Goal: Task Accomplishment & Management: Complete application form

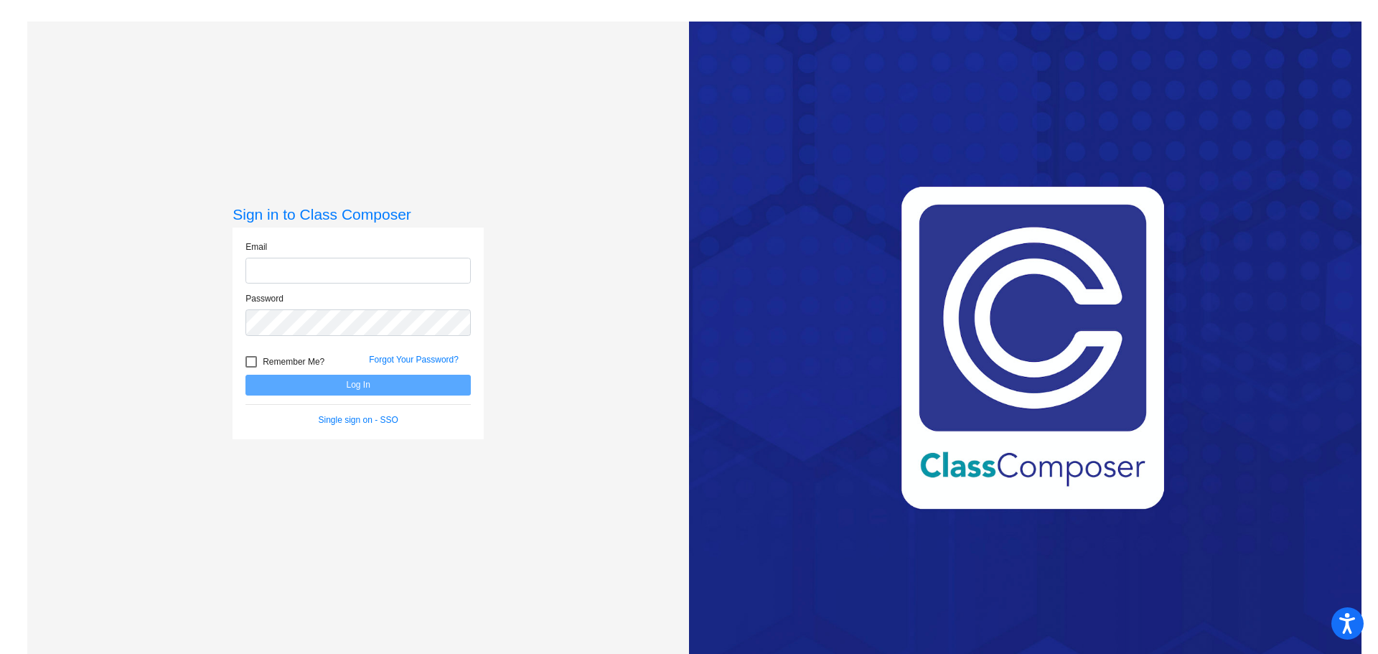
type input "[PERSON_NAME][EMAIL_ADDRESS][DOMAIN_NAME]"
click at [355, 386] on button "Log In" at bounding box center [357, 385] width 225 height 21
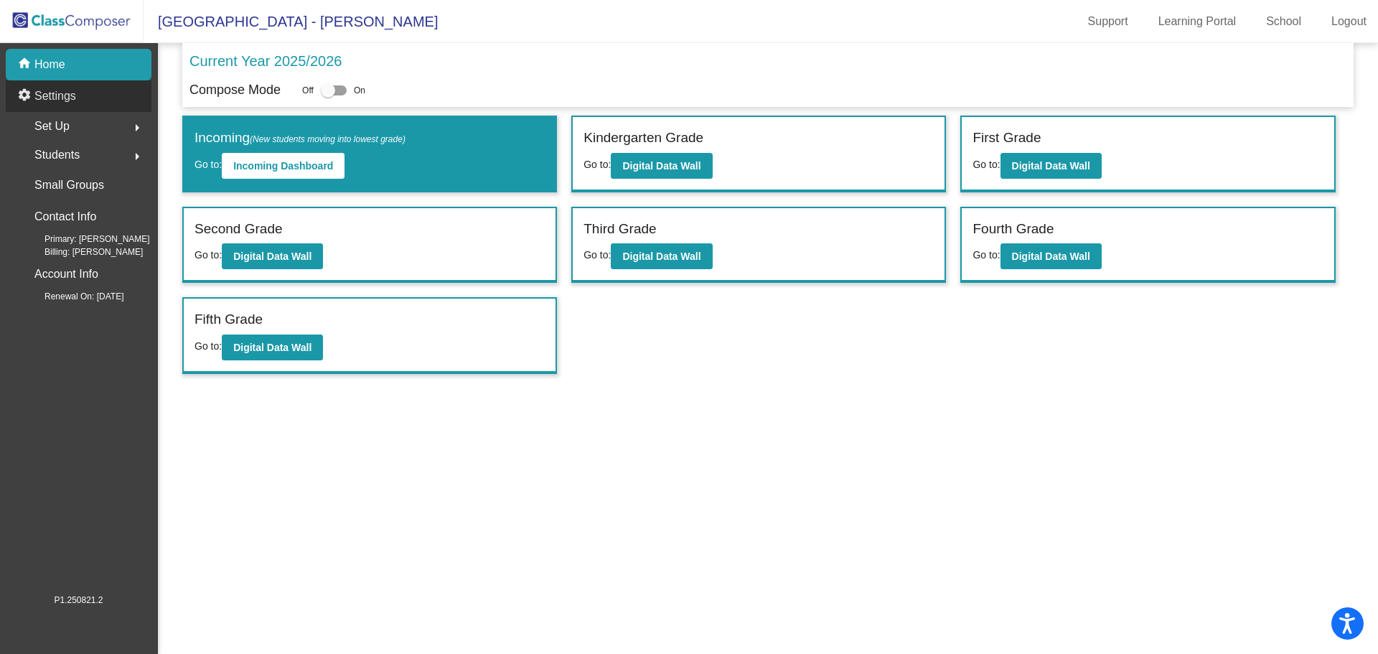
click at [55, 96] on p "Settings" at bounding box center [55, 96] width 42 height 17
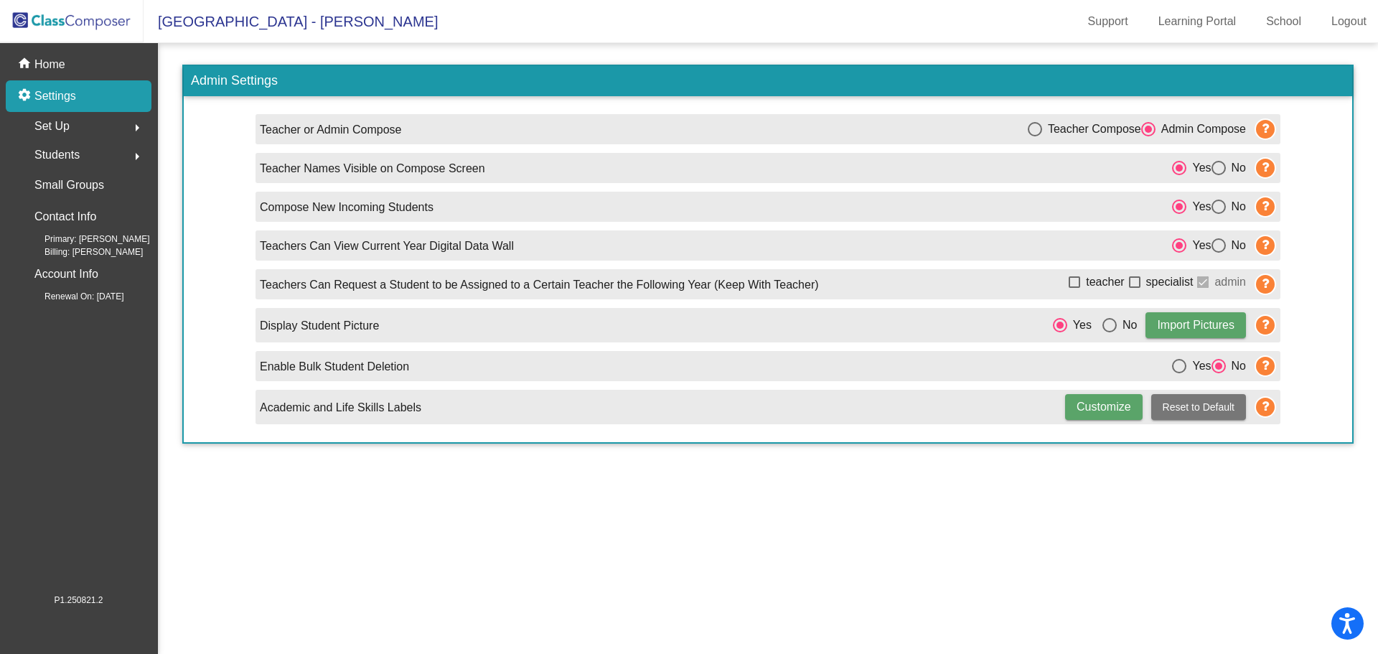
click at [78, 123] on div "Set Up arrow_right" at bounding box center [82, 126] width 137 height 29
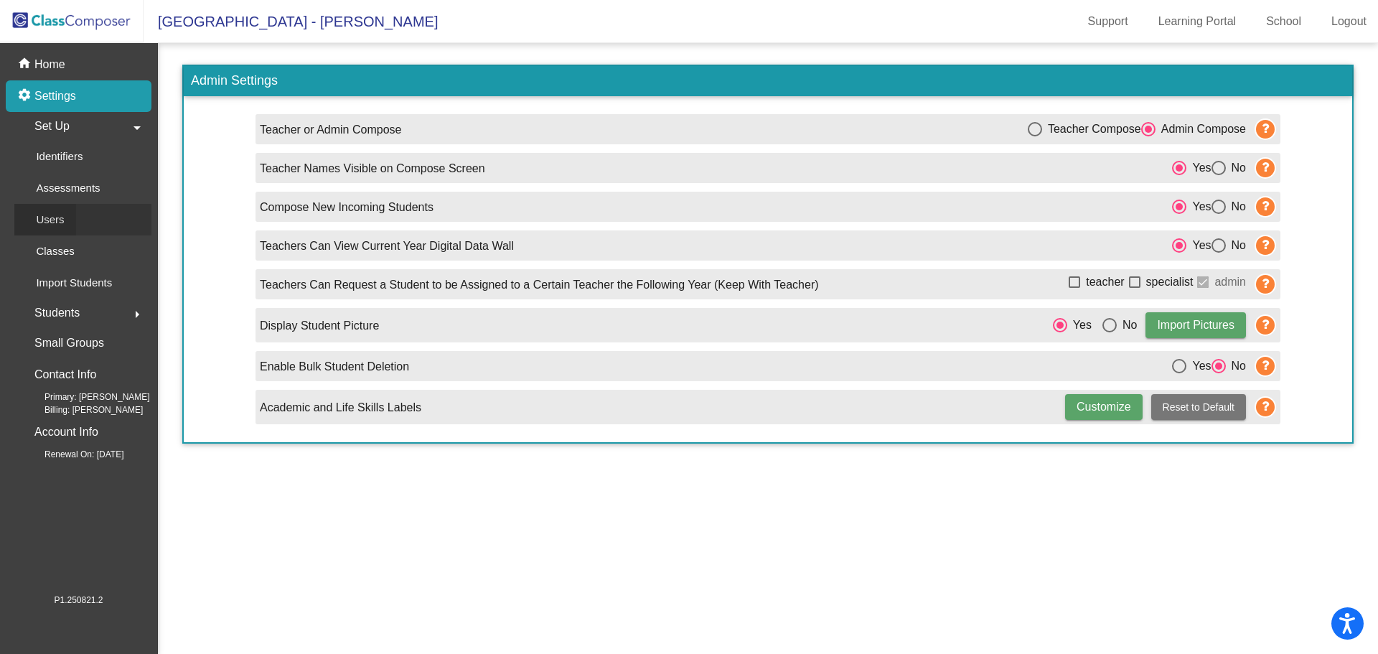
click at [68, 226] on div "Users" at bounding box center [45, 220] width 62 height 32
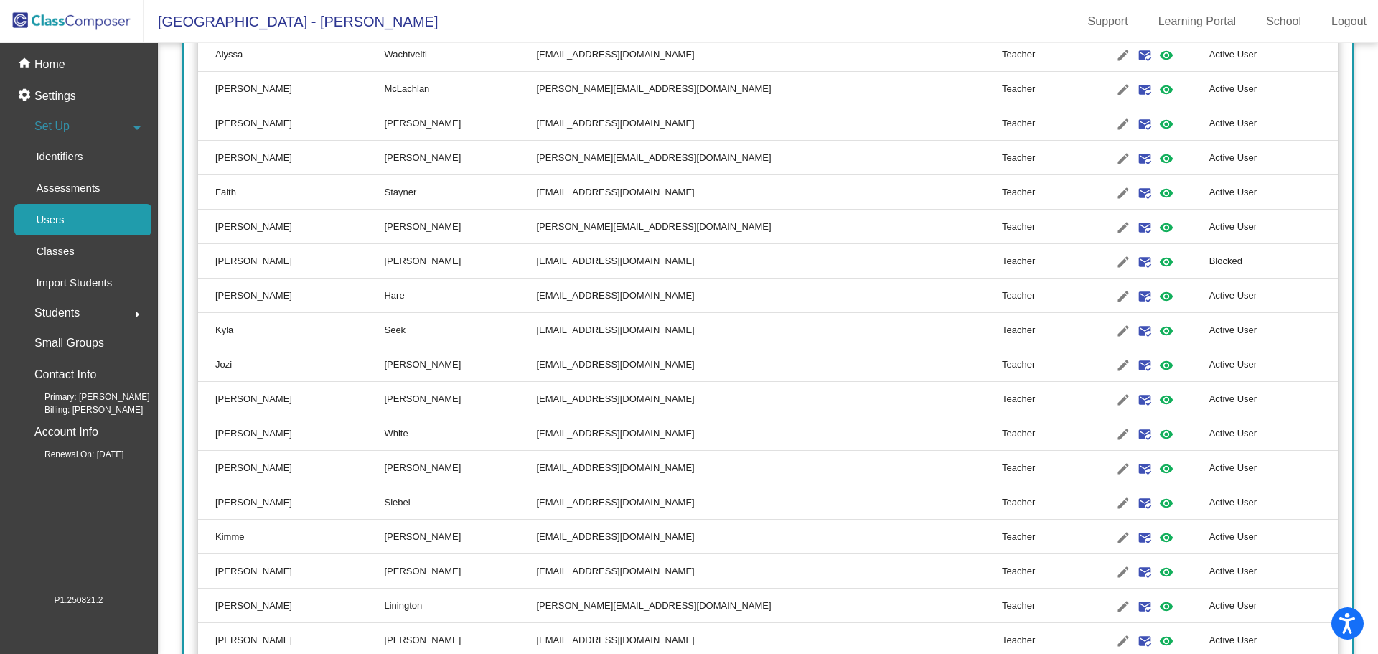
scroll to position [824, 0]
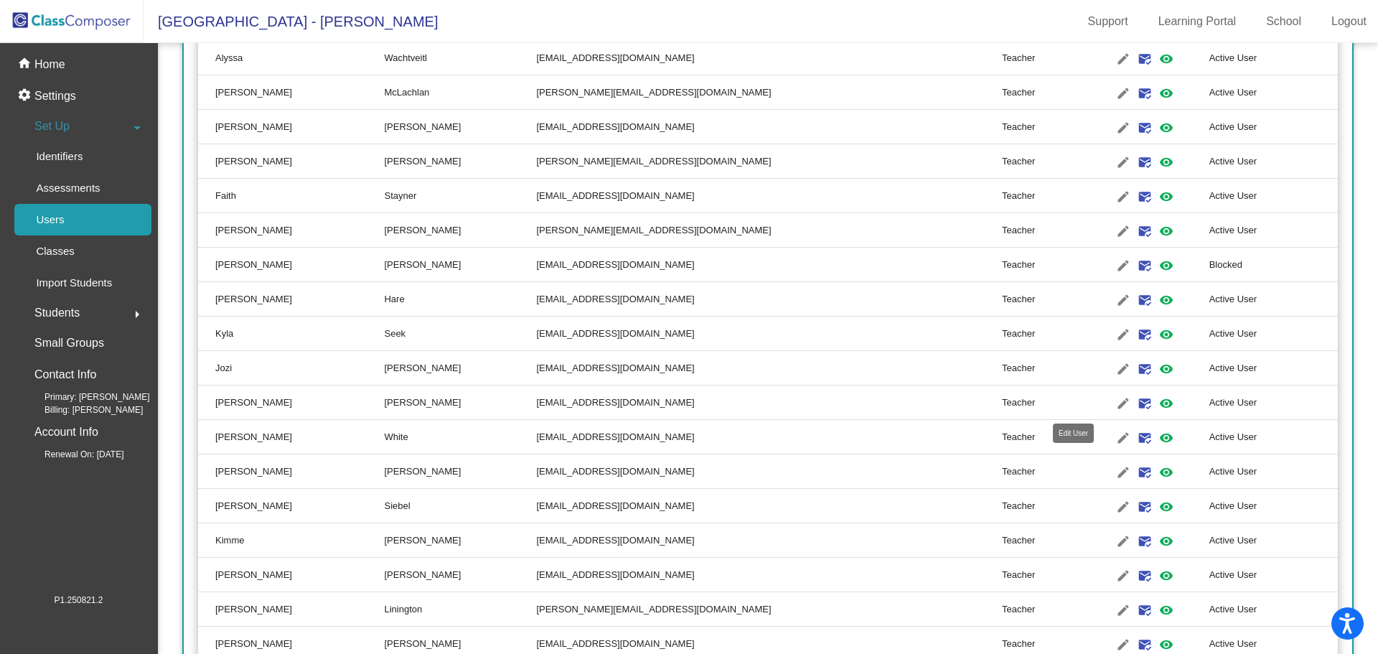
click at [1115, 404] on mat-icon "edit" at bounding box center [1123, 403] width 17 height 17
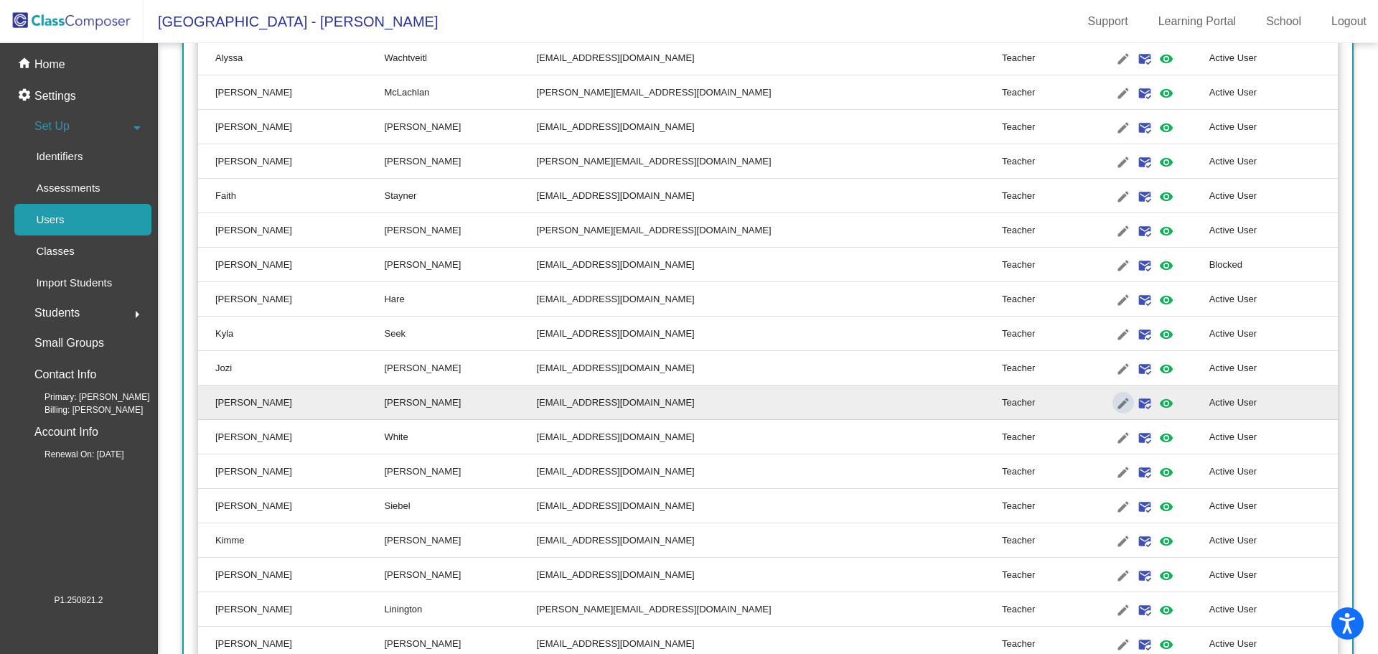
type input "[PERSON_NAME]"
type input "[EMAIL_ADDRESS][DOMAIN_NAME]"
radio input "true"
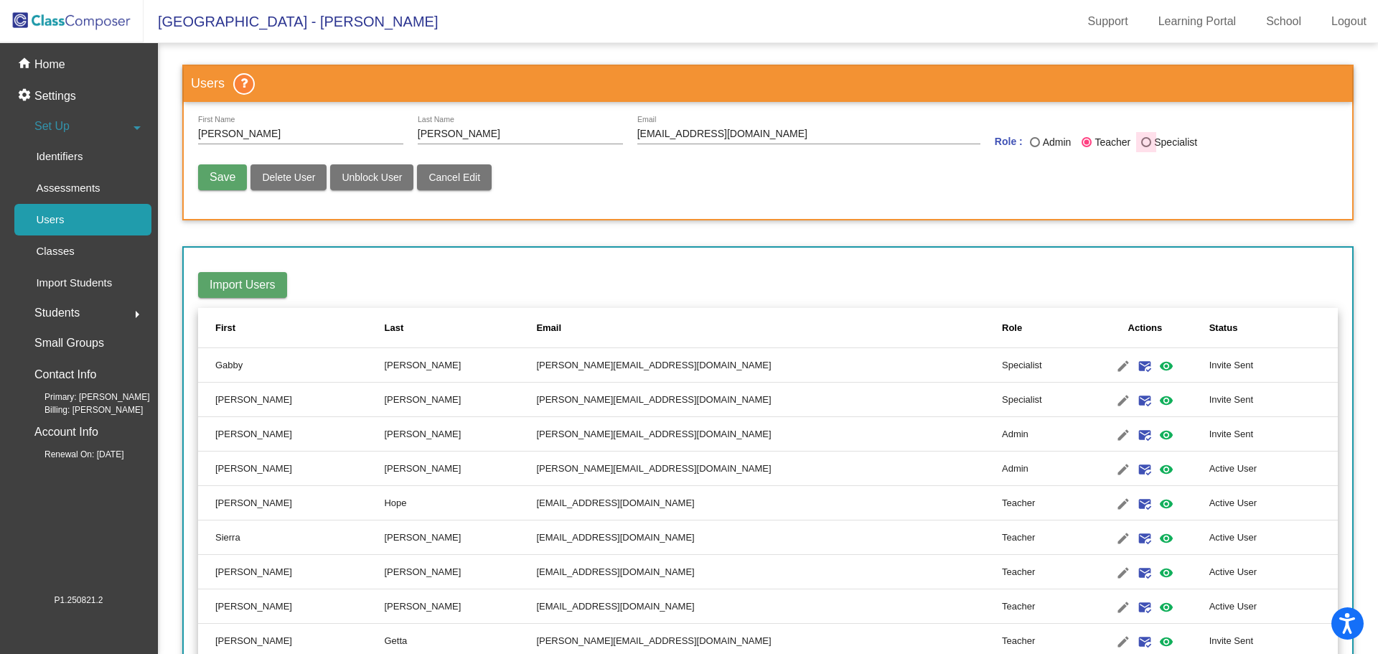
click at [1144, 141] on div "Last Name" at bounding box center [1146, 142] width 10 height 10
click at [1145, 147] on input "Specialist" at bounding box center [1145, 147] width 1 height 1
radio input "true"
click at [210, 172] on span "Save" at bounding box center [223, 177] width 26 height 12
radio input "false"
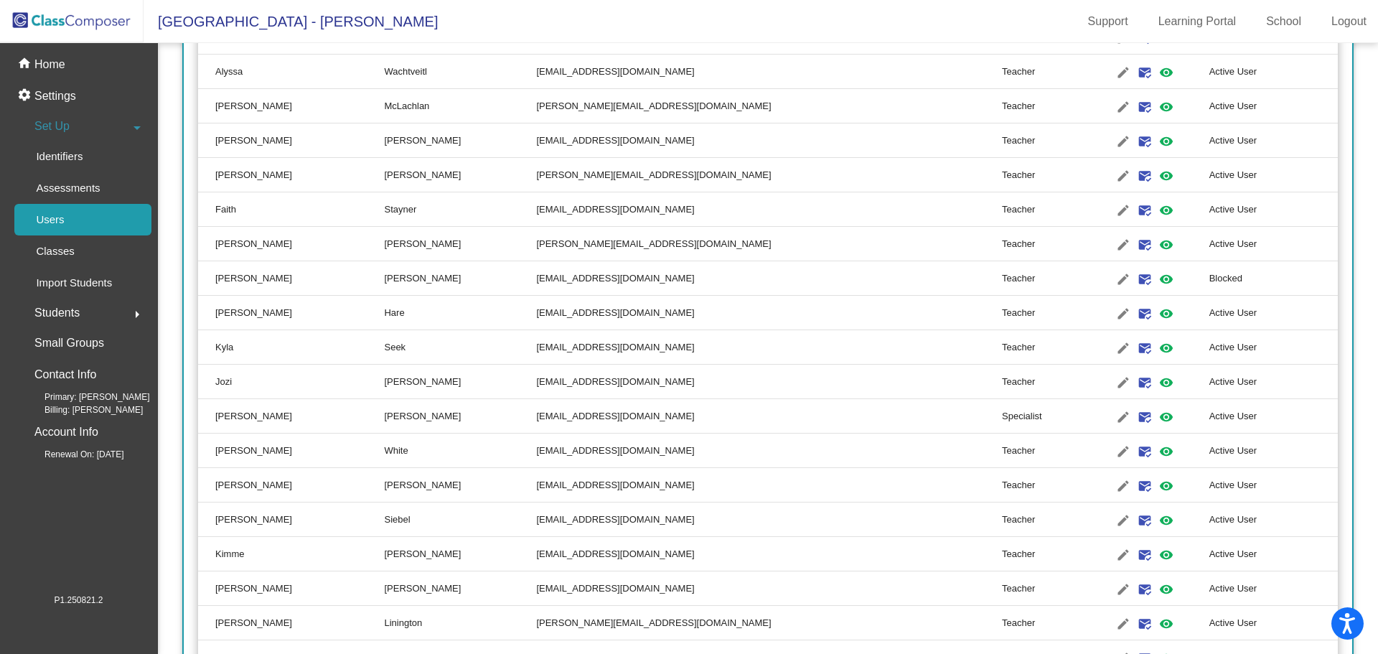
scroll to position [824, 0]
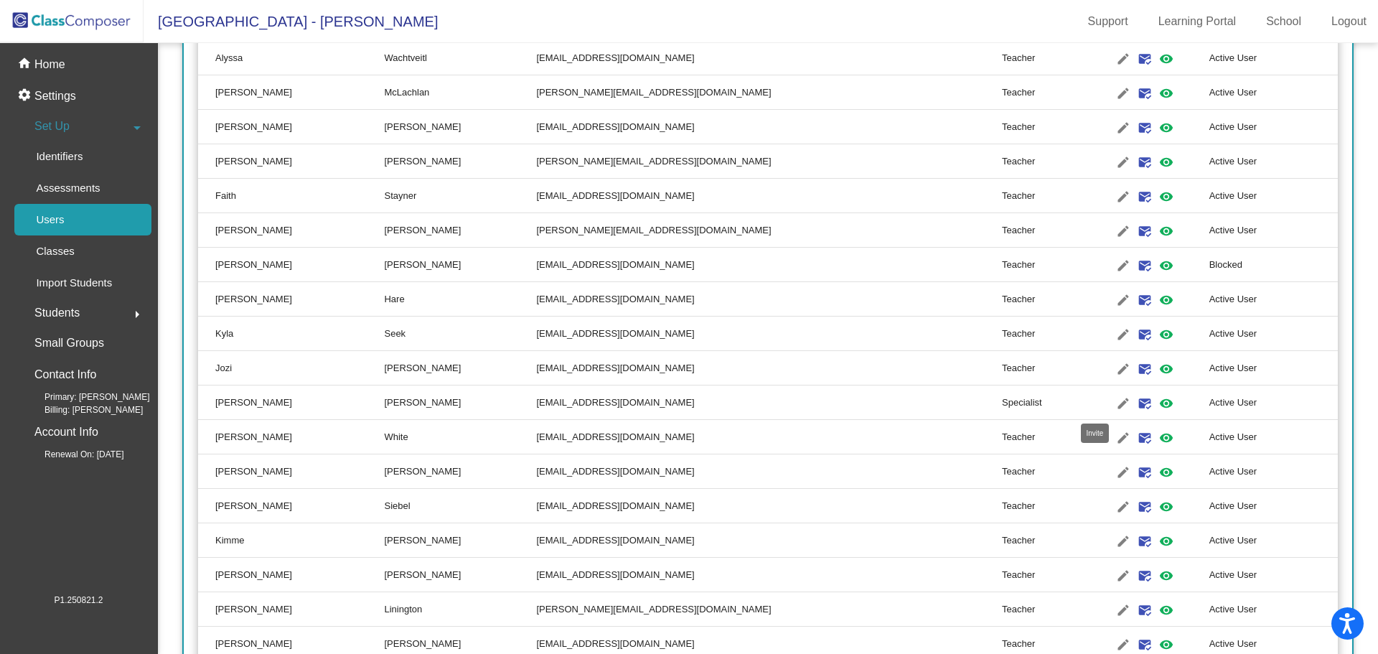
click at [1136, 402] on mat-icon "mark_email_read" at bounding box center [1144, 403] width 17 height 17
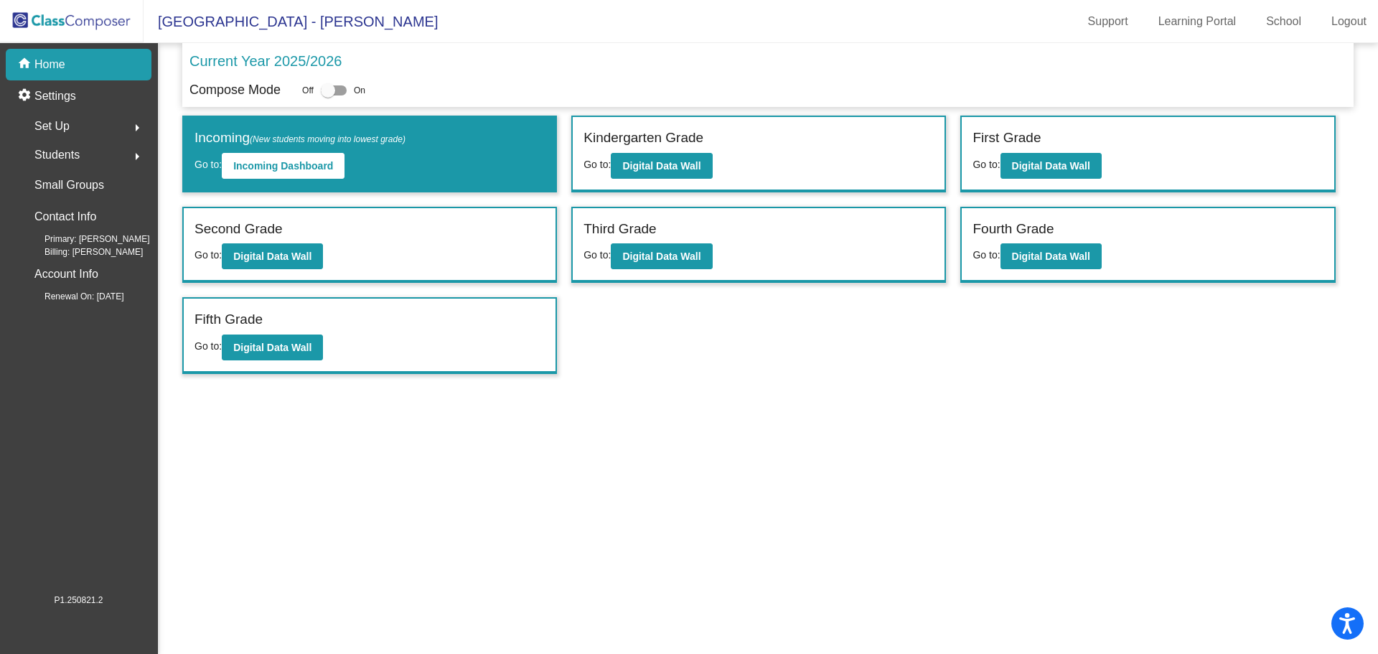
click at [56, 125] on span "Set Up" at bounding box center [51, 126] width 35 height 20
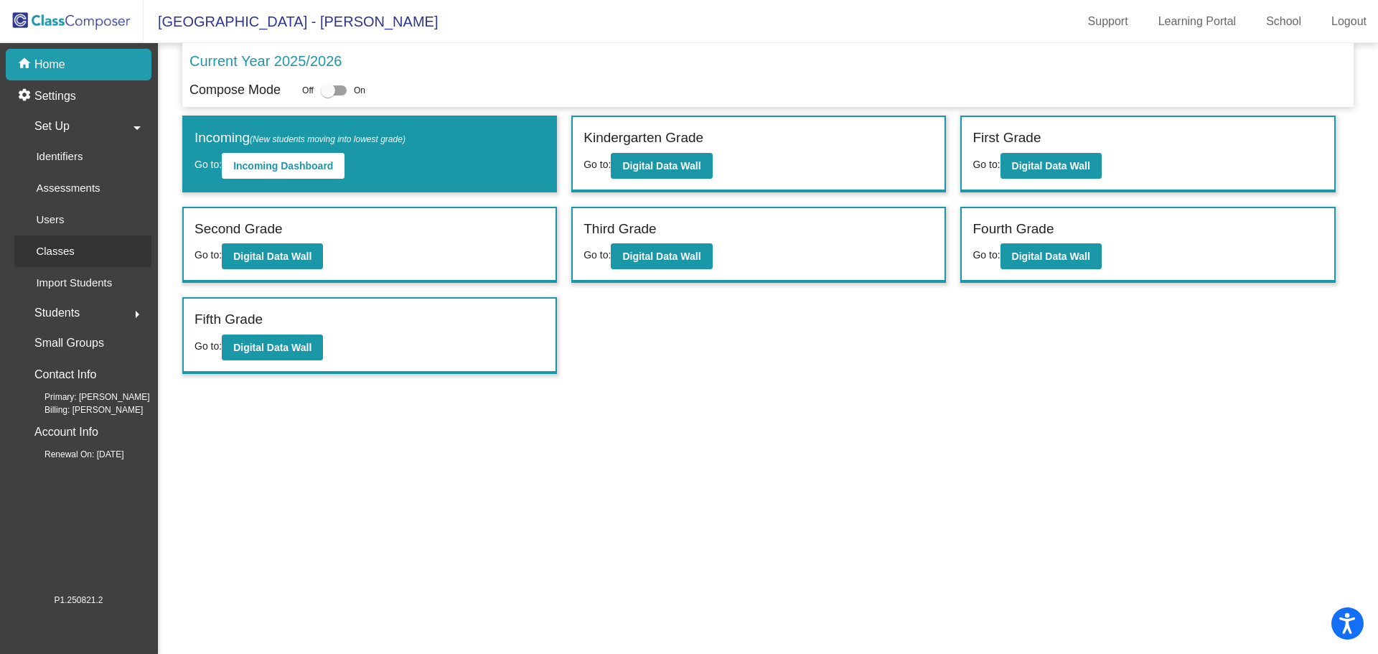
click at [65, 245] on p "Classes" at bounding box center [55, 251] width 38 height 17
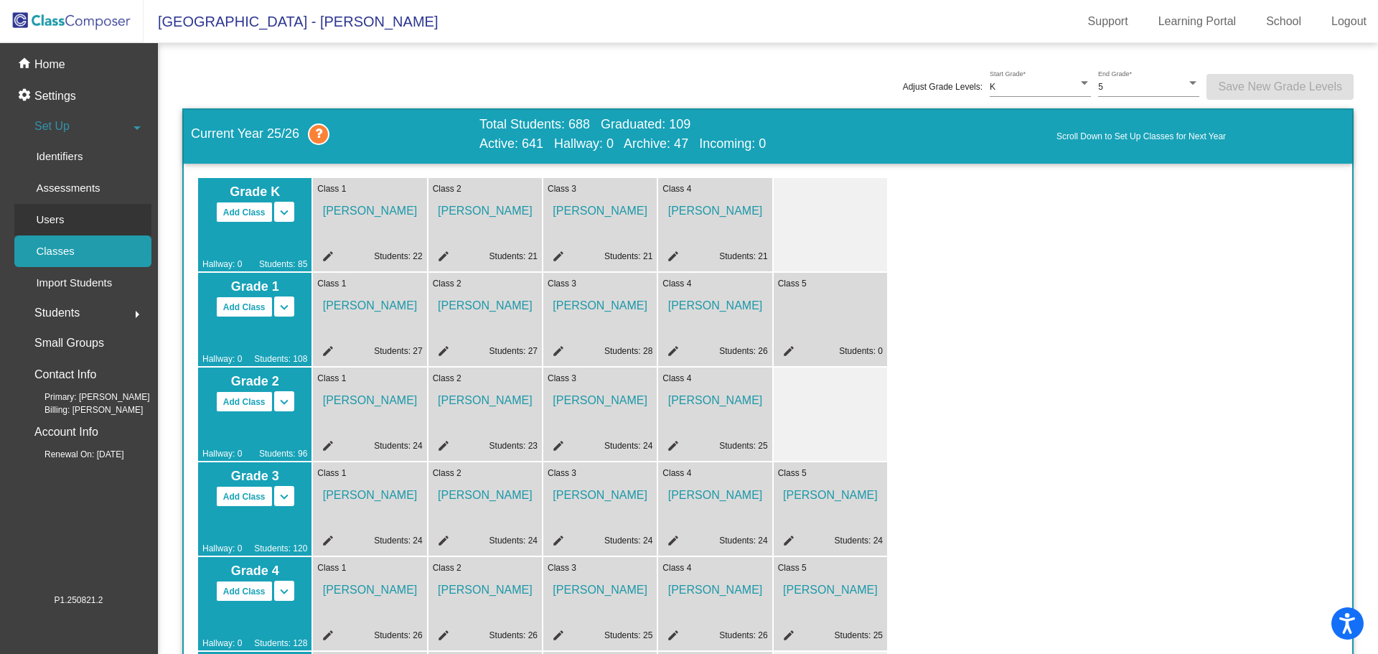
click at [61, 225] on p "Users" at bounding box center [50, 219] width 28 height 17
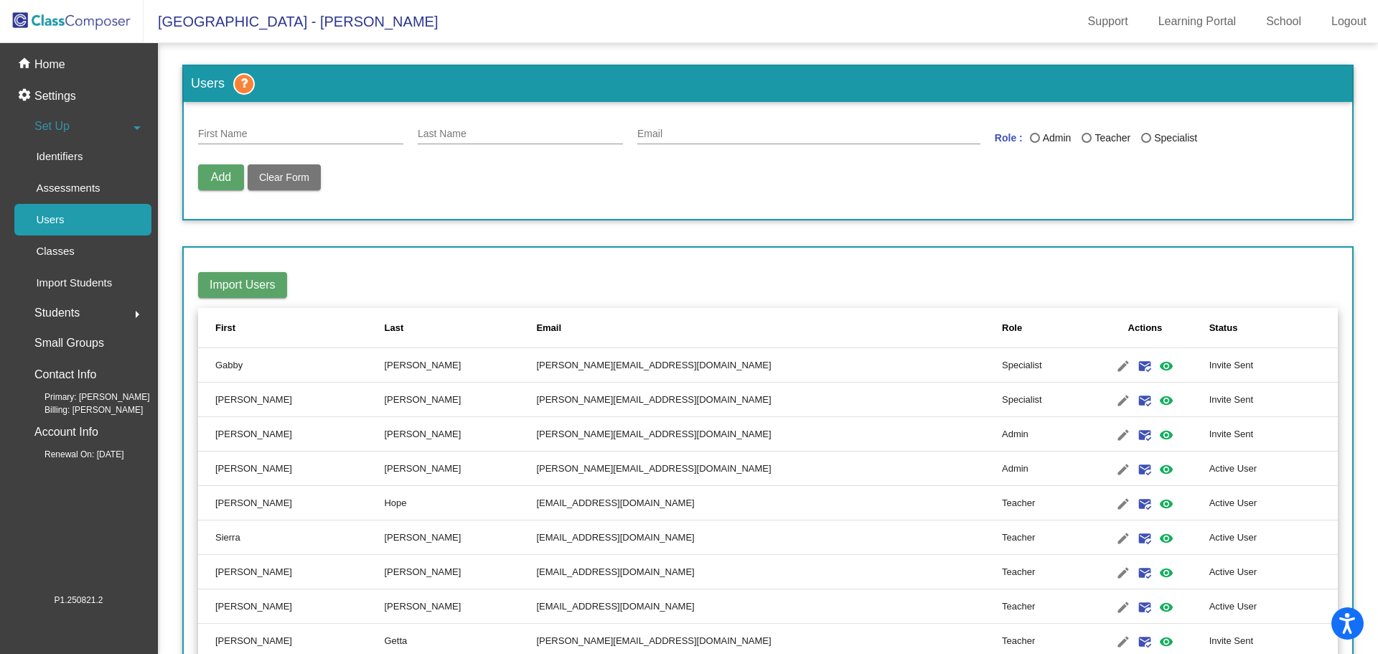
click at [309, 123] on div "First Name" at bounding box center [300, 130] width 205 height 28
type input "John"
type input "Trivett"
type input "john_trivett@lkstevens.wednet.edu"
click at [1141, 135] on div "Last Name" at bounding box center [1146, 138] width 10 height 10
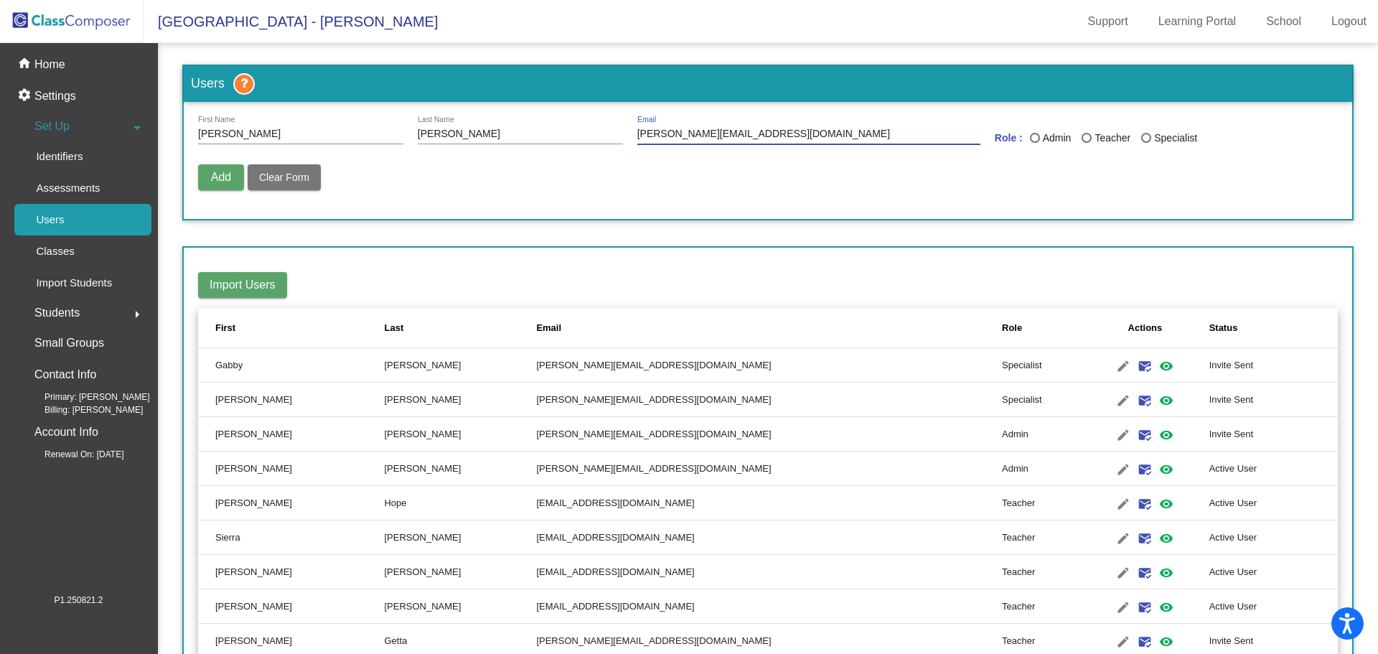
click at [1145, 143] on input "Specialist" at bounding box center [1145, 143] width 1 height 1
radio input "true"
click at [211, 173] on span "Add" at bounding box center [221, 177] width 20 height 12
radio input "false"
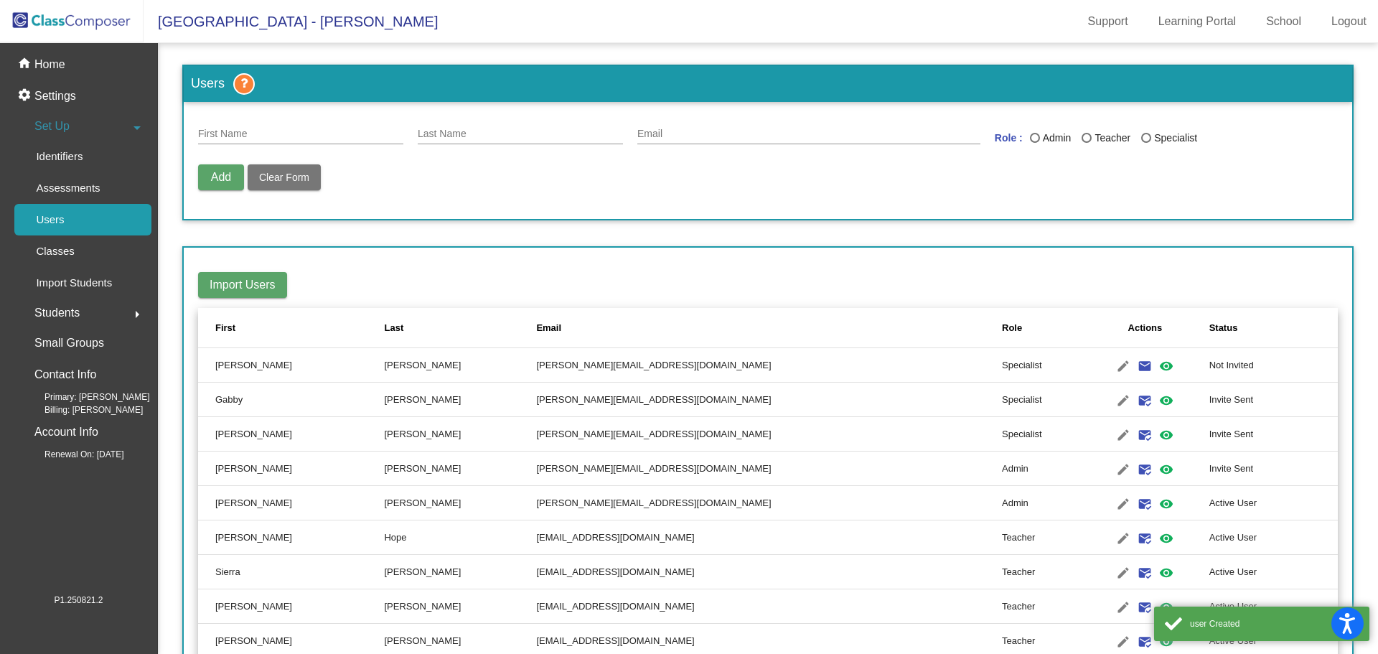
click at [244, 140] on input "First Name" at bounding box center [300, 133] width 205 height 11
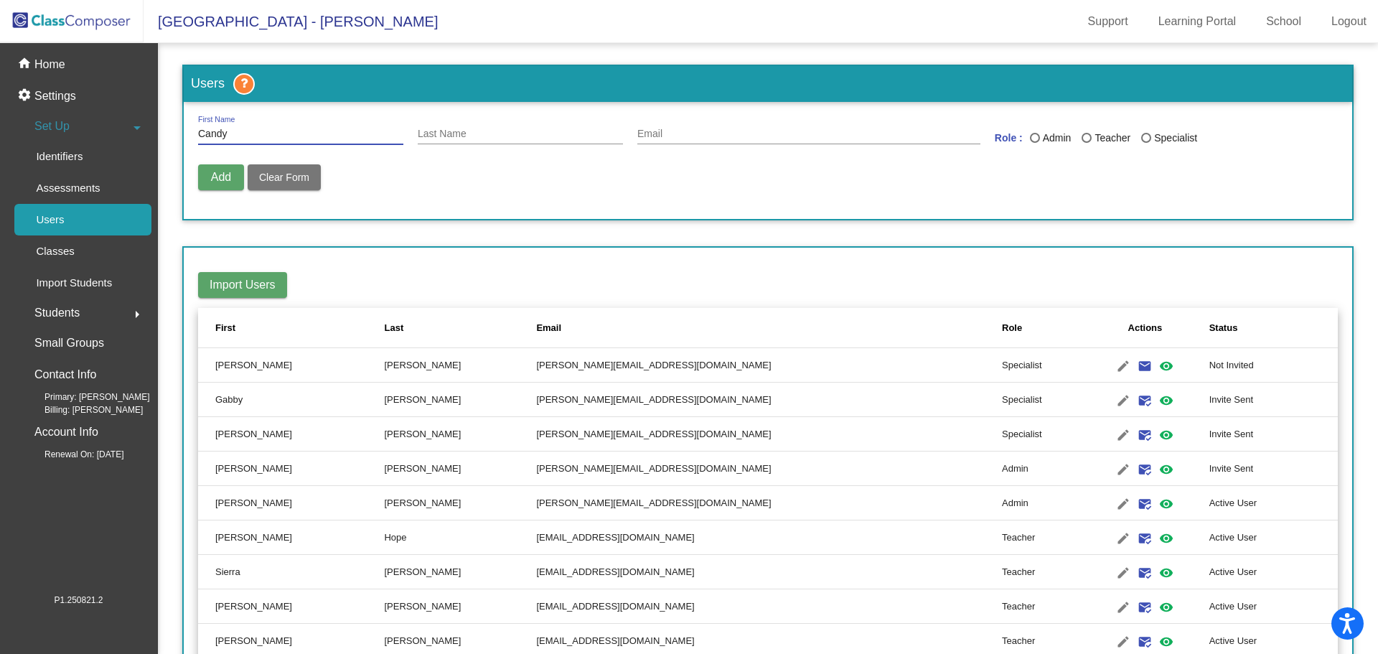
type input "Candy"
type input "Bonneville"
type input "C"
type input "candy_bonneville@lkstevens.wednet.edu"
click at [1141, 139] on div "Last Name" at bounding box center [1146, 138] width 10 height 10
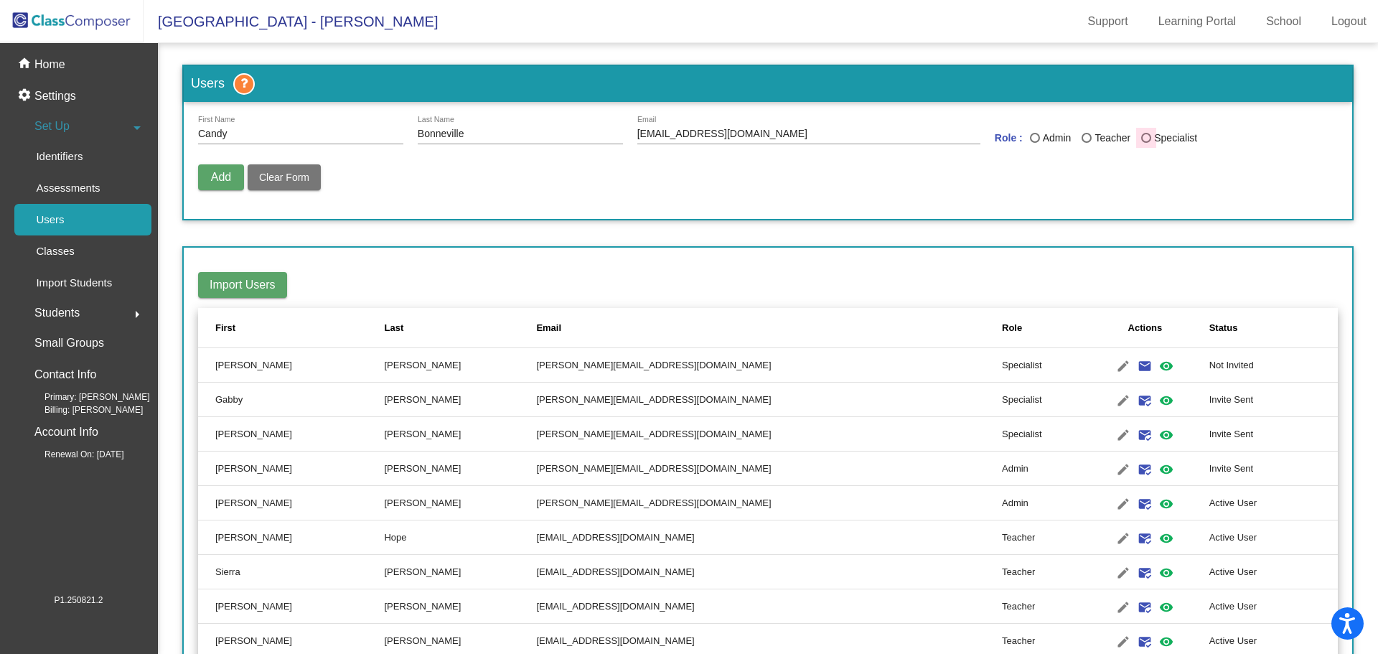
click at [1145, 143] on input "Specialist" at bounding box center [1145, 143] width 1 height 1
radio input "true"
click at [220, 173] on span "Add" at bounding box center [221, 177] width 20 height 12
radio input "false"
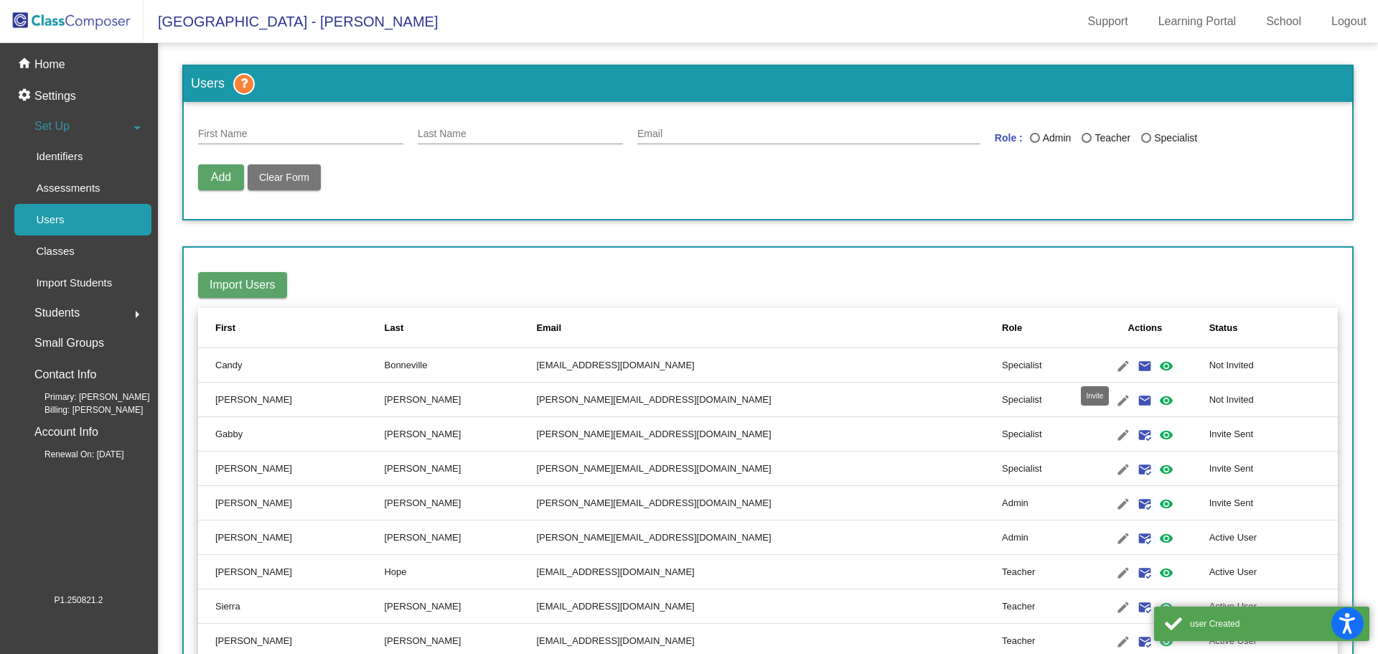
click at [1136, 360] on mat-icon "email" at bounding box center [1144, 365] width 17 height 17
click at [1136, 397] on mat-icon "email" at bounding box center [1144, 400] width 17 height 17
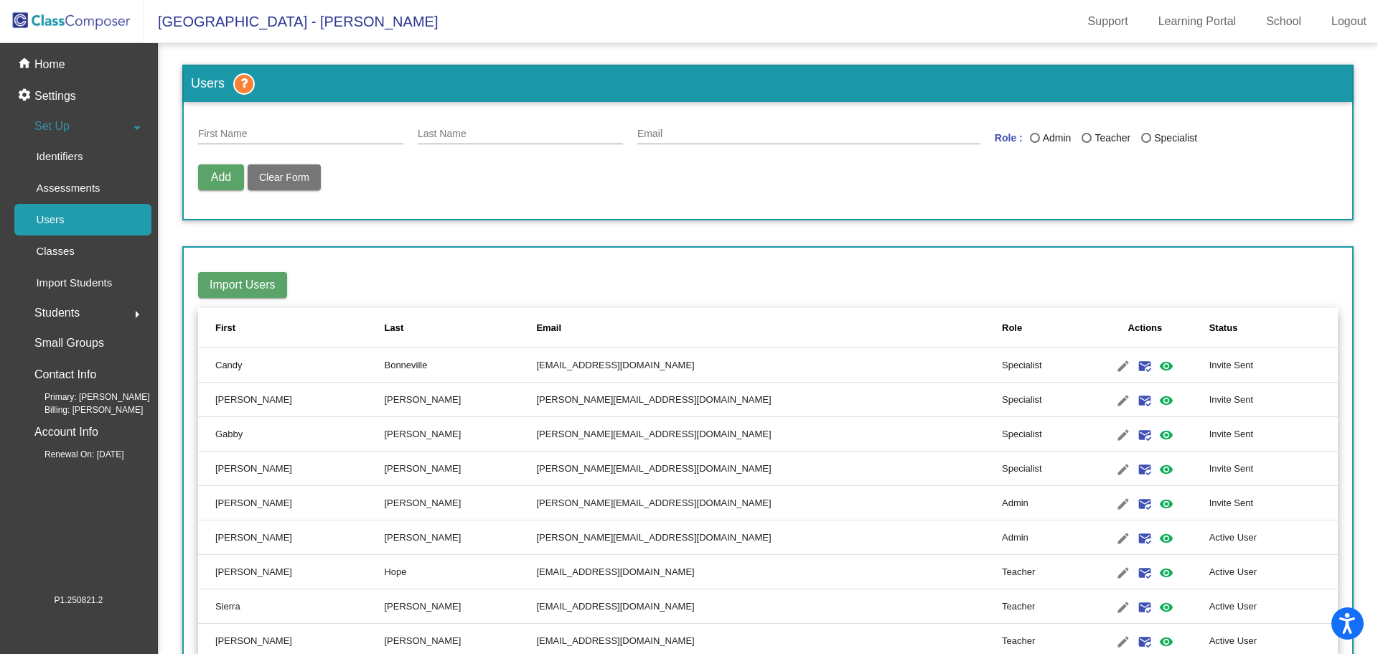
click at [303, 124] on div "First Name" at bounding box center [300, 130] width 205 height 28
type input "Sabrina"
type input "o"
type input "OMalley"
type input "sabrina_omalley@lkstevens.wednet.edu"
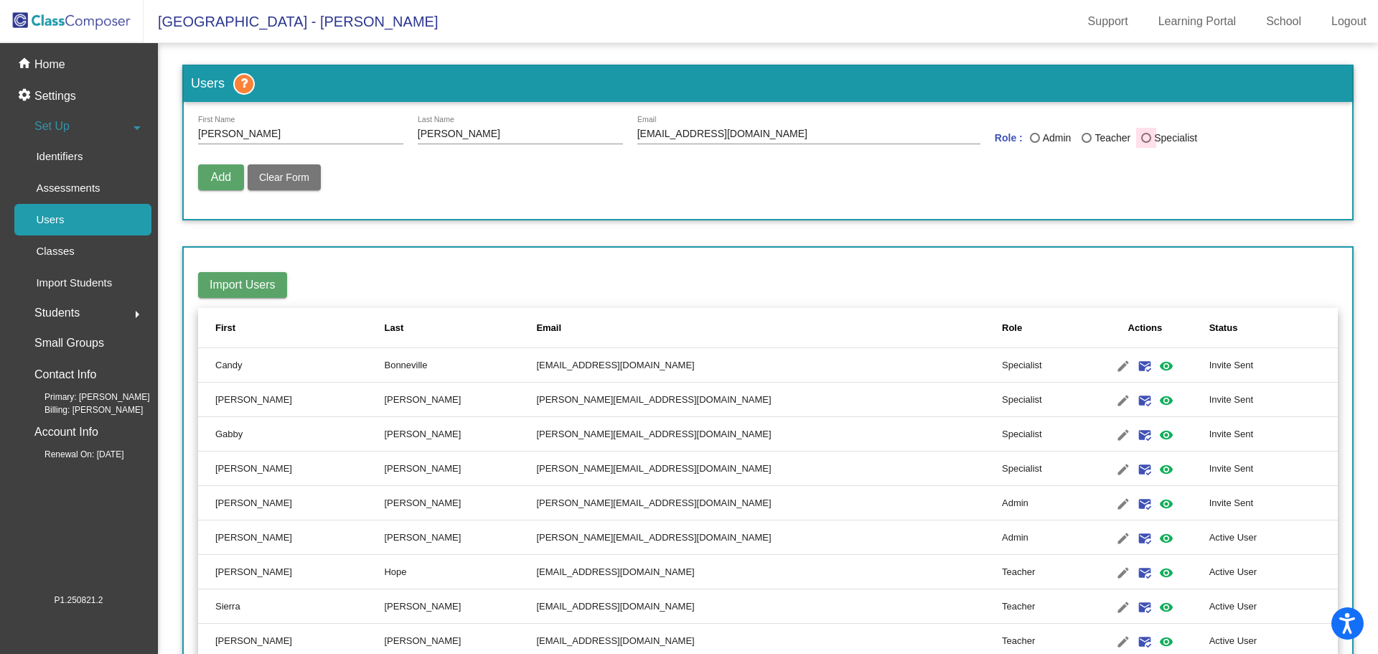
click at [1141, 138] on div "Last Name" at bounding box center [1146, 138] width 10 height 10
click at [1145, 143] on input "Specialist" at bounding box center [1145, 143] width 1 height 1
radio input "true"
click at [215, 172] on span "Add" at bounding box center [221, 177] width 20 height 12
radio input "false"
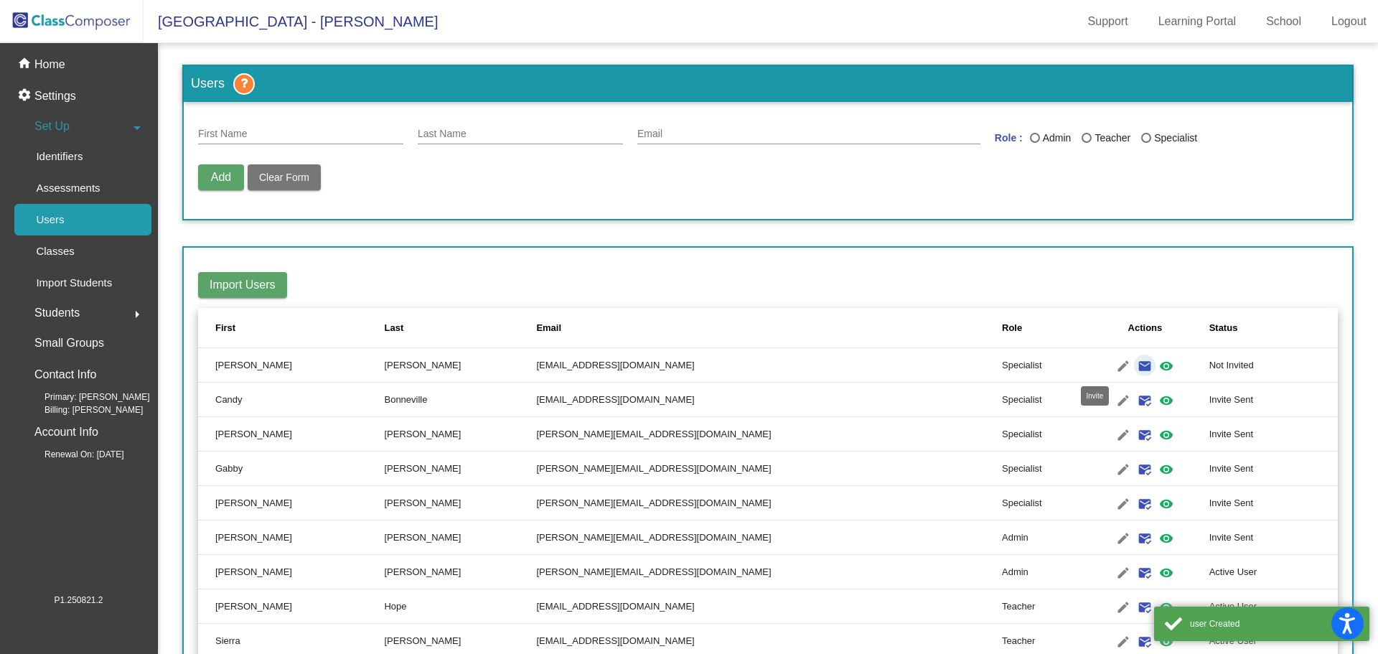
click at [1136, 366] on mat-icon "email" at bounding box center [1144, 365] width 17 height 17
